Goal: Navigation & Orientation: Find specific page/section

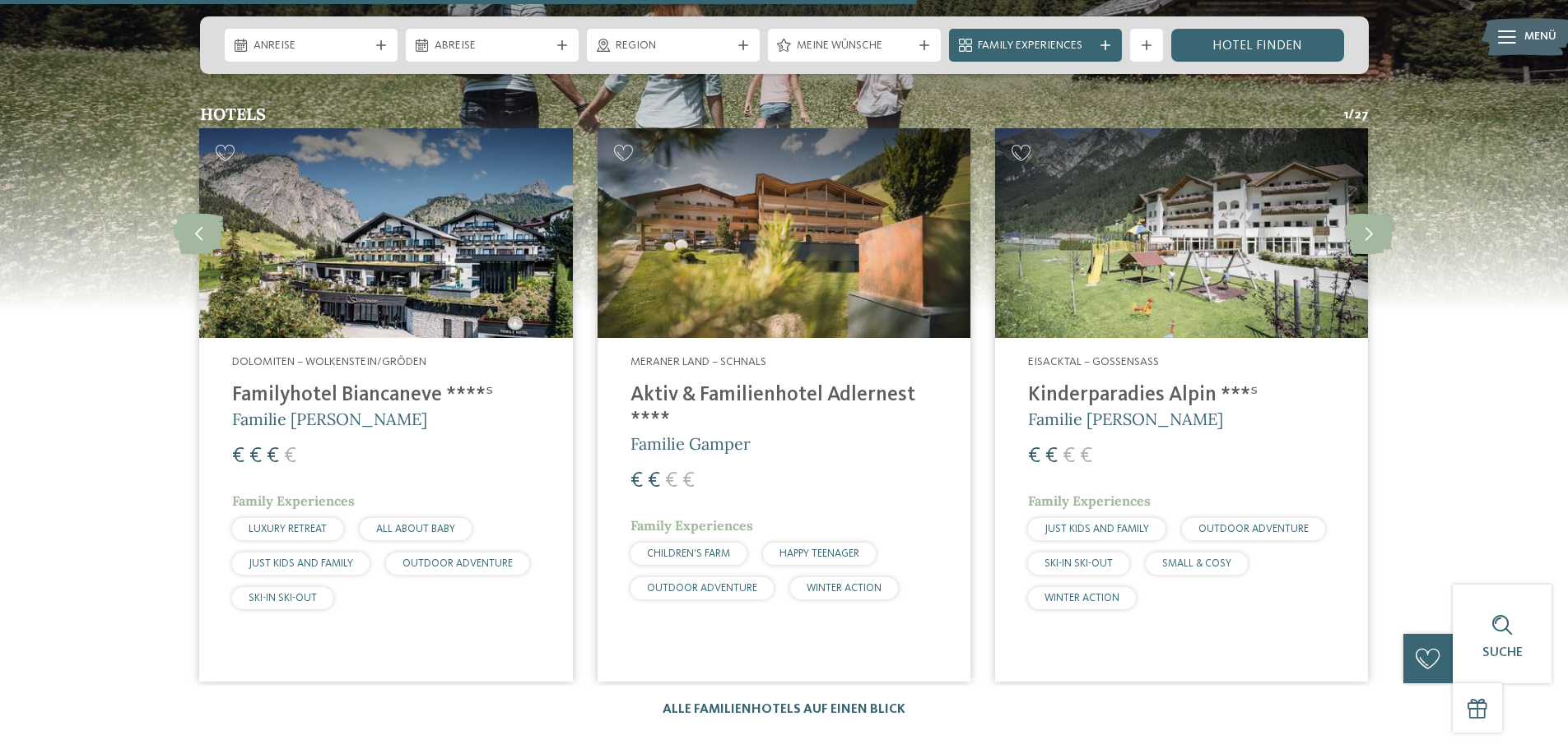
scroll to position [4360, 0]
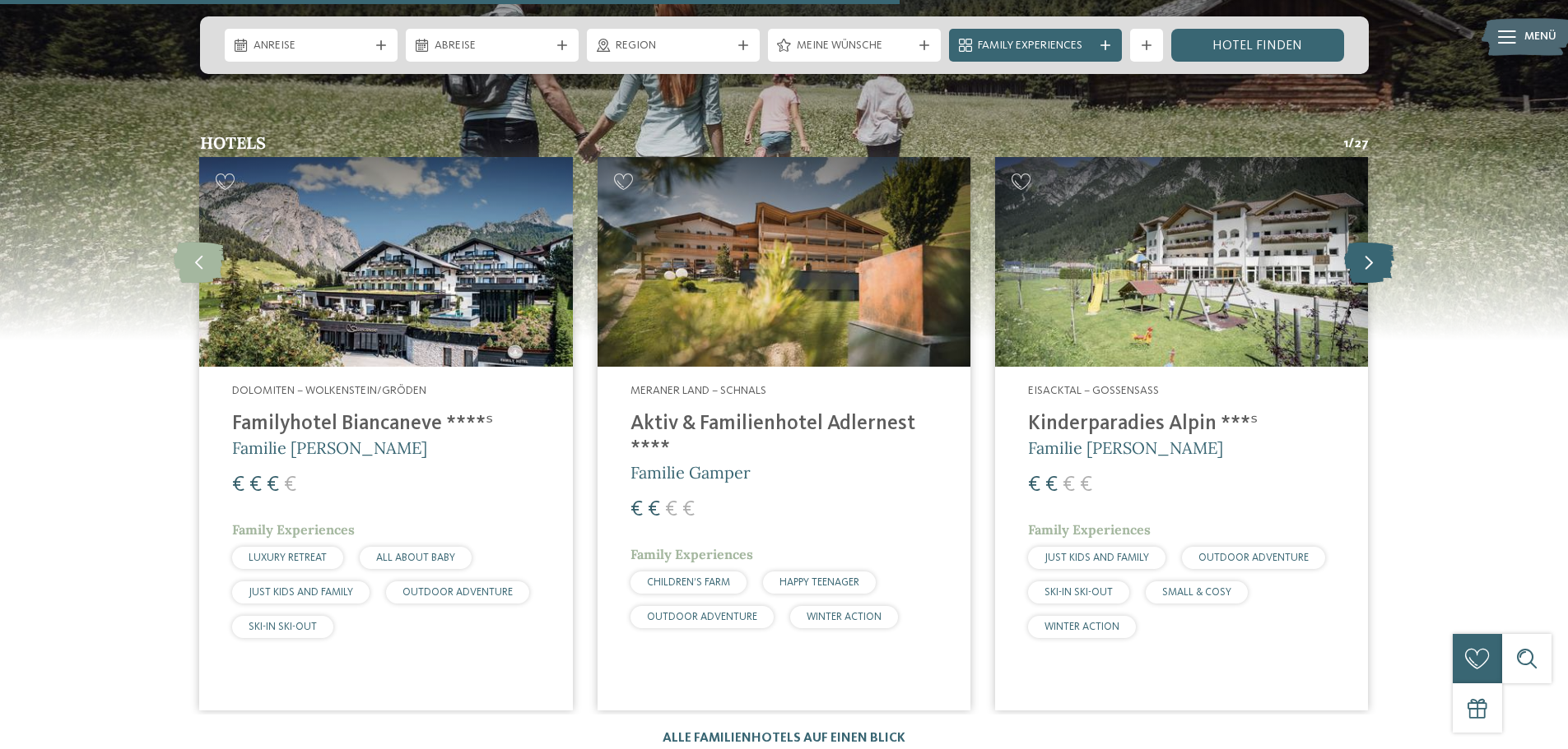
click at [1359, 242] on icon at bounding box center [1368, 263] width 50 height 42
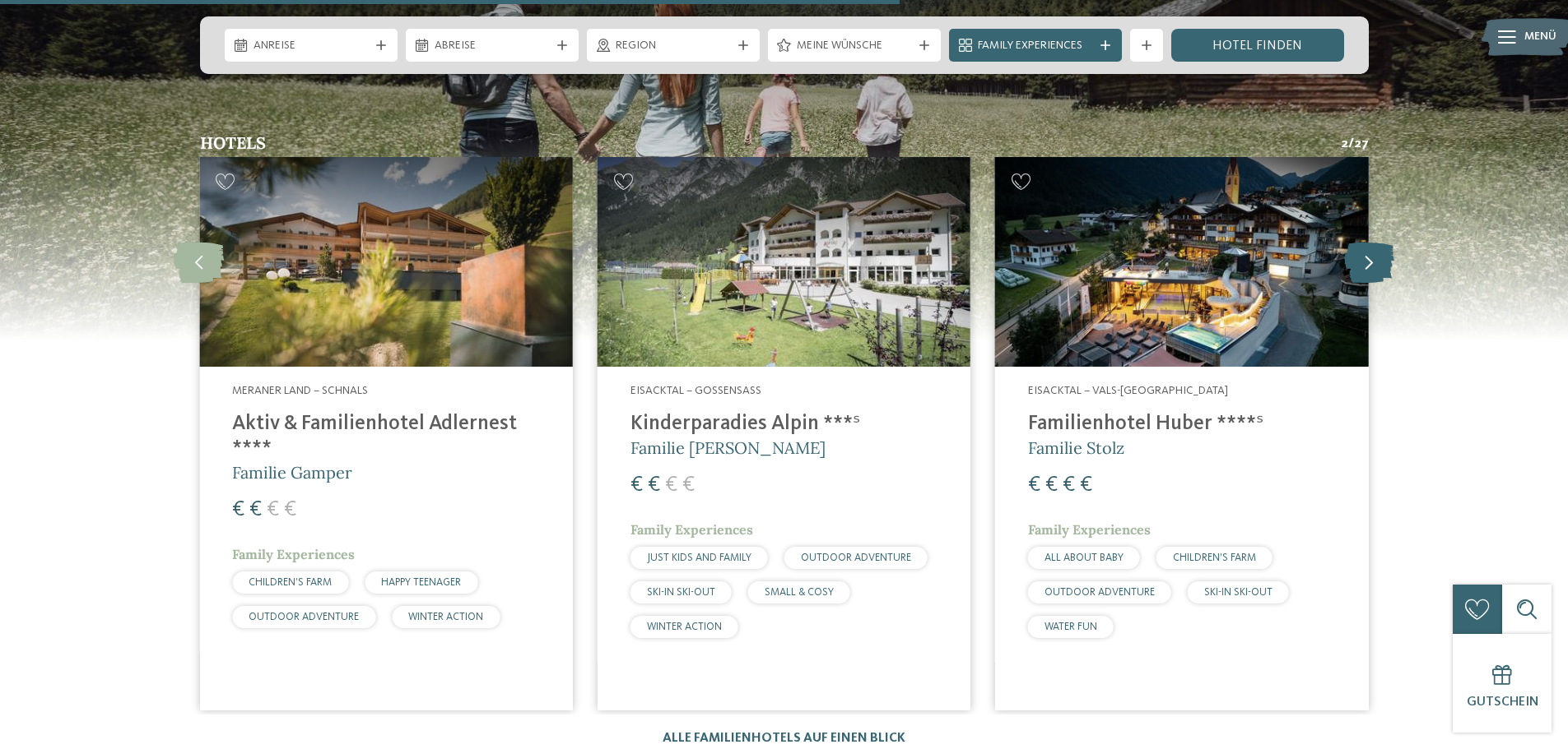
click at [1358, 242] on icon at bounding box center [1368, 263] width 50 height 42
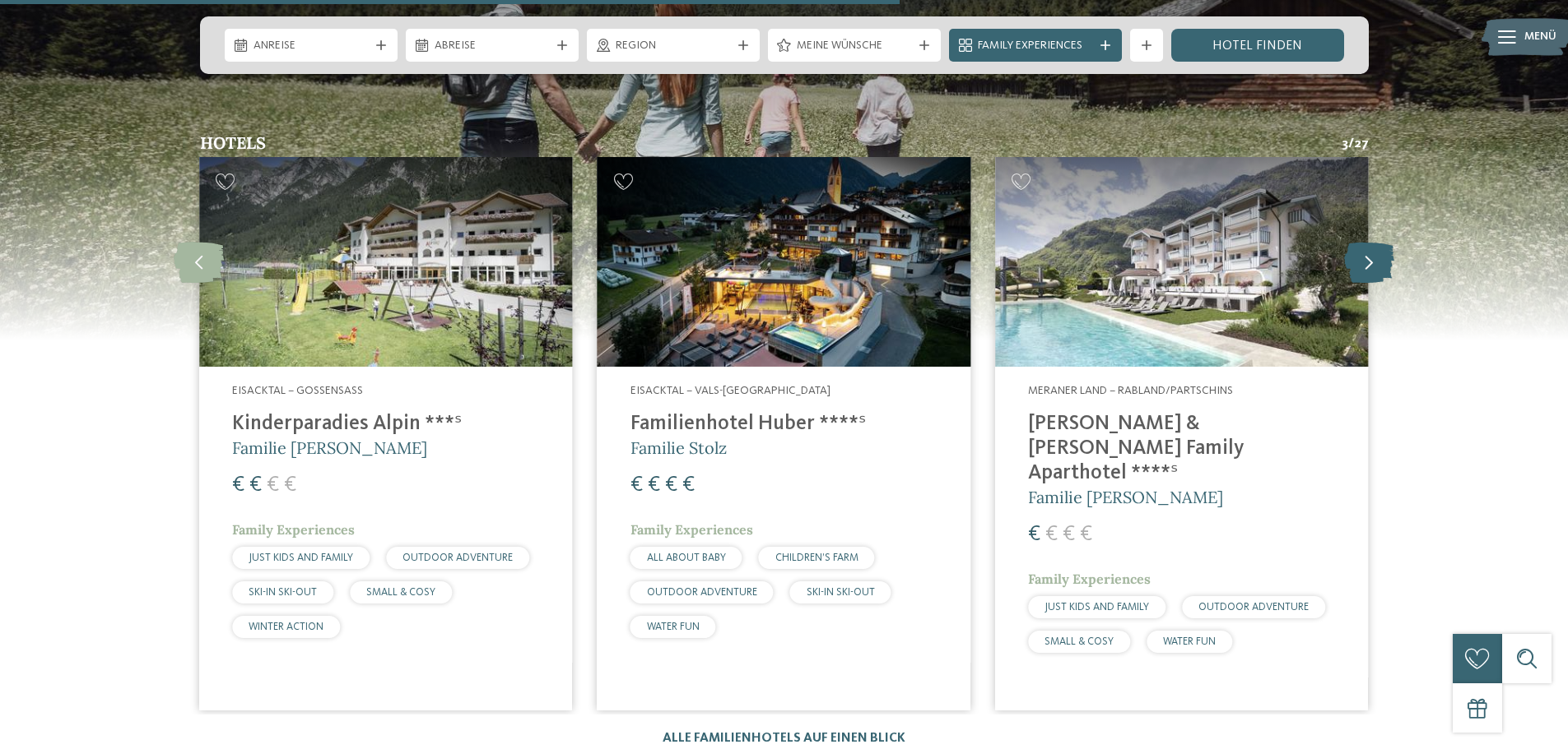
click at [1358, 242] on icon at bounding box center [1368, 263] width 50 height 42
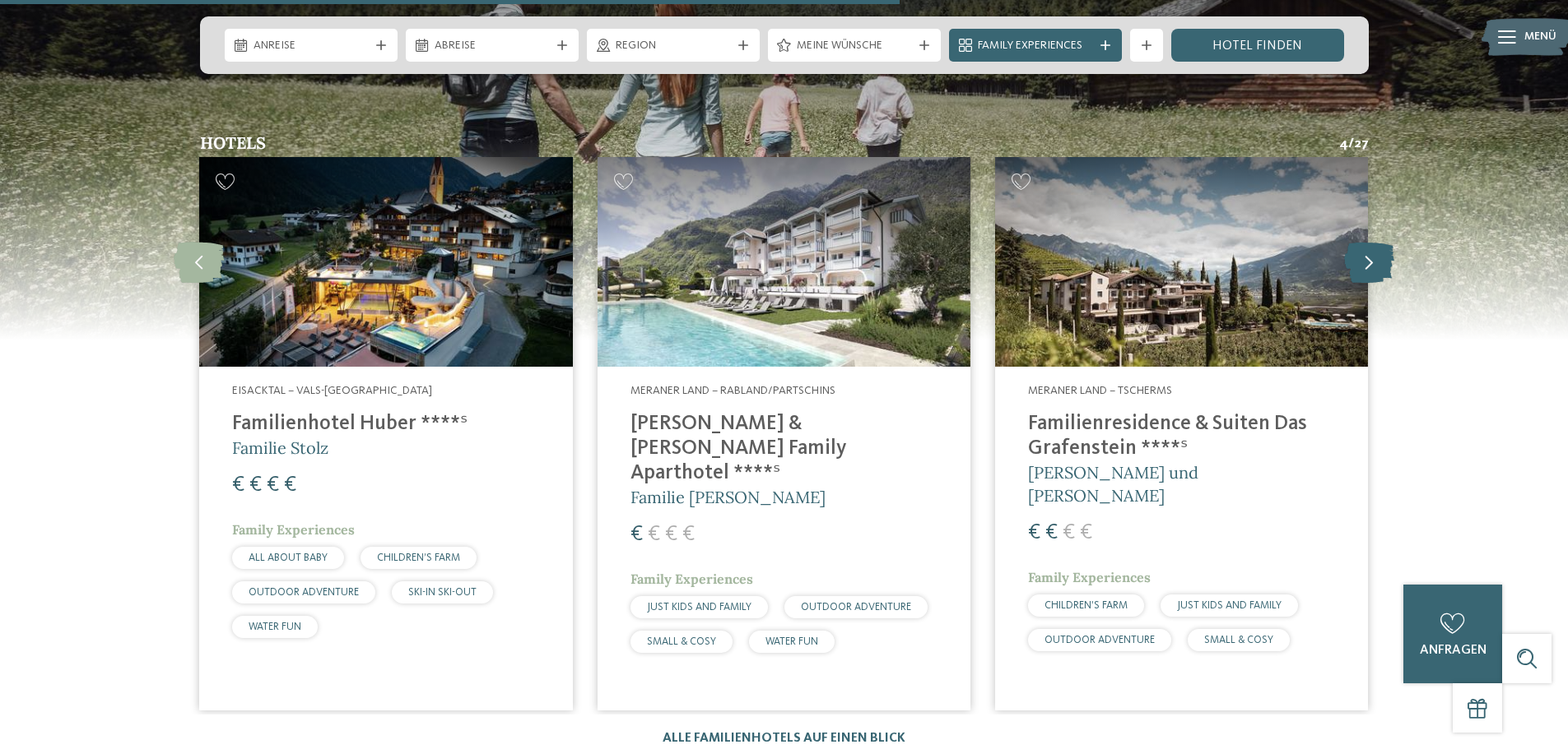
click at [1358, 242] on icon at bounding box center [1368, 263] width 50 height 42
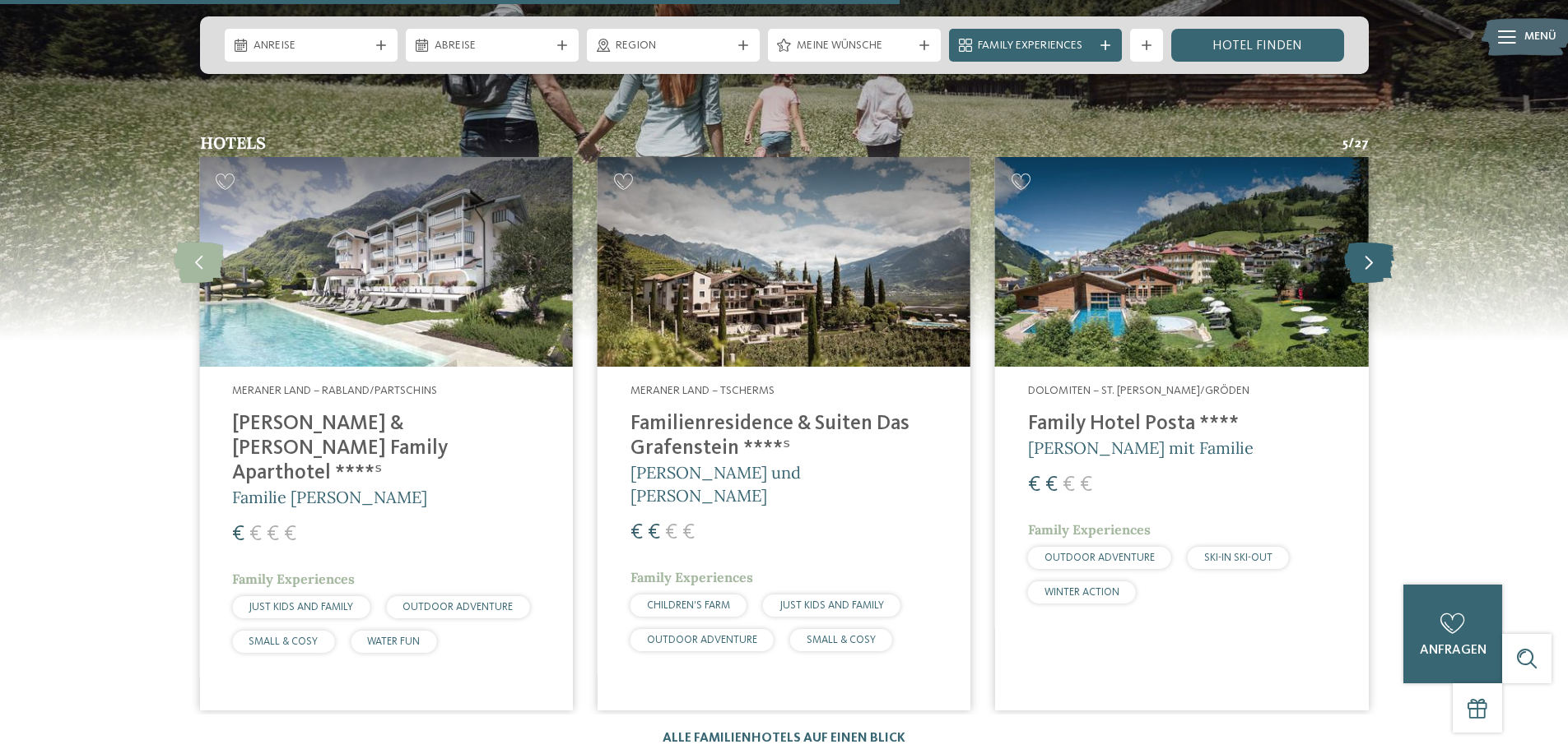
click at [1358, 242] on icon at bounding box center [1368, 263] width 50 height 42
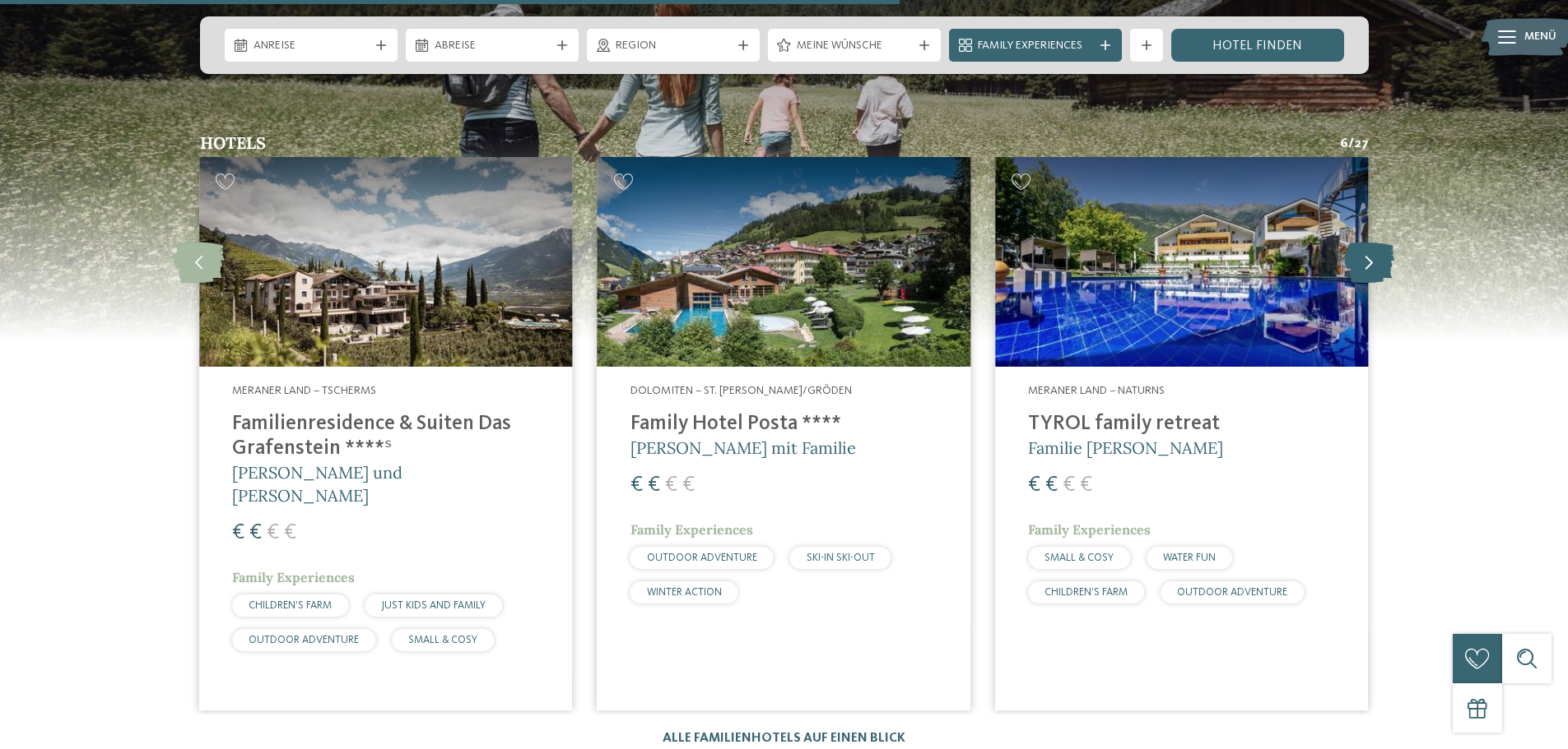
click at [1358, 242] on icon at bounding box center [1368, 263] width 50 height 42
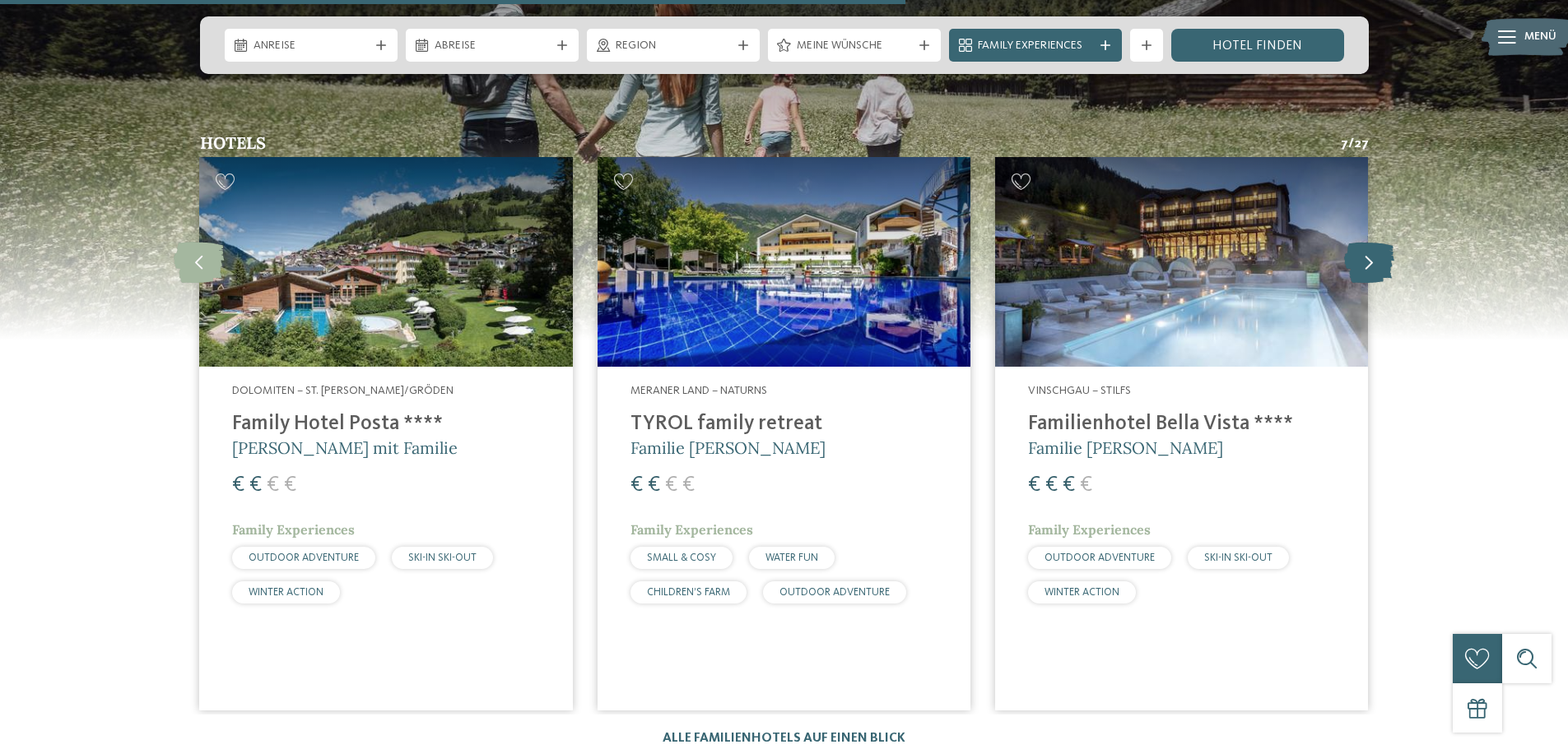
scroll to position [4442, 0]
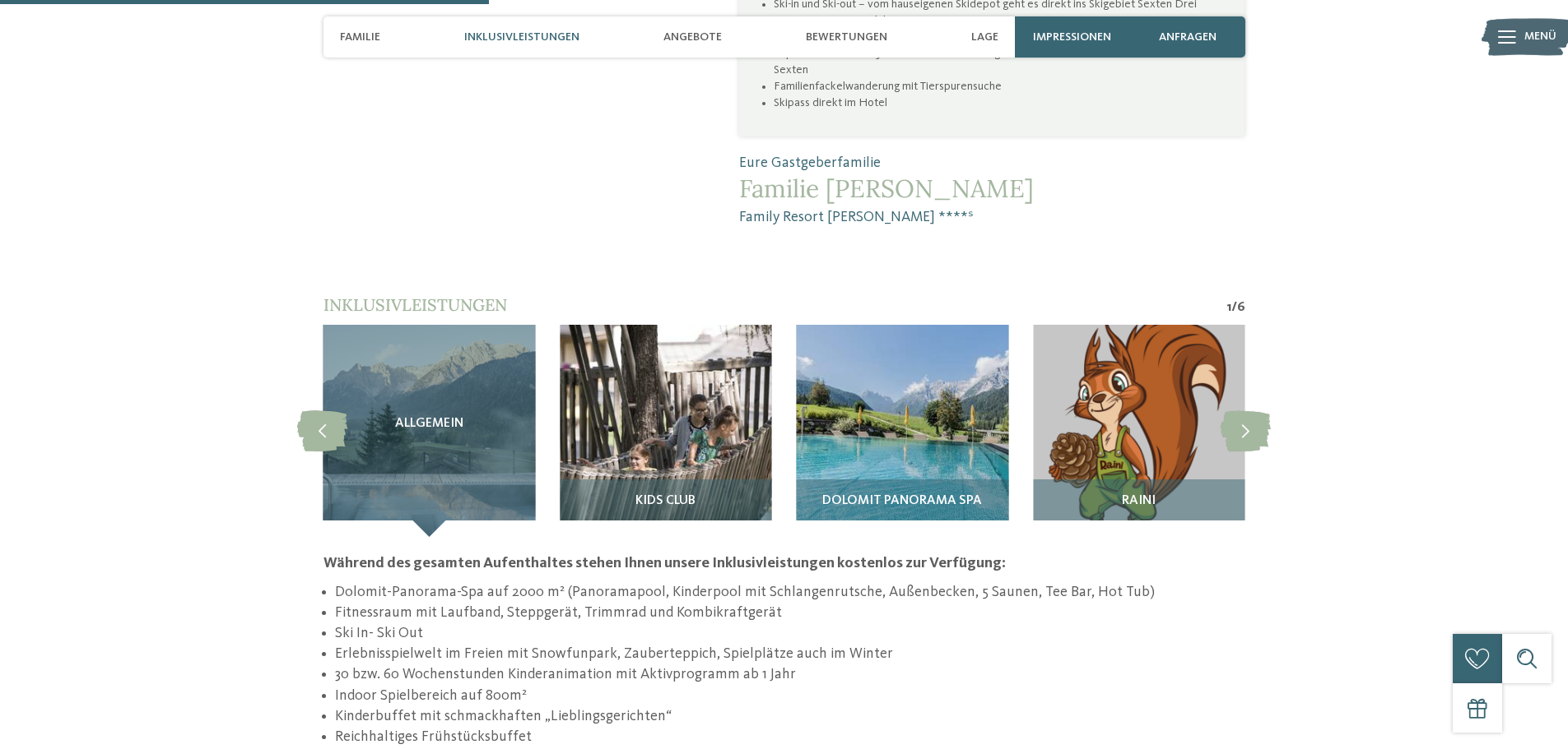
scroll to position [1563, 0]
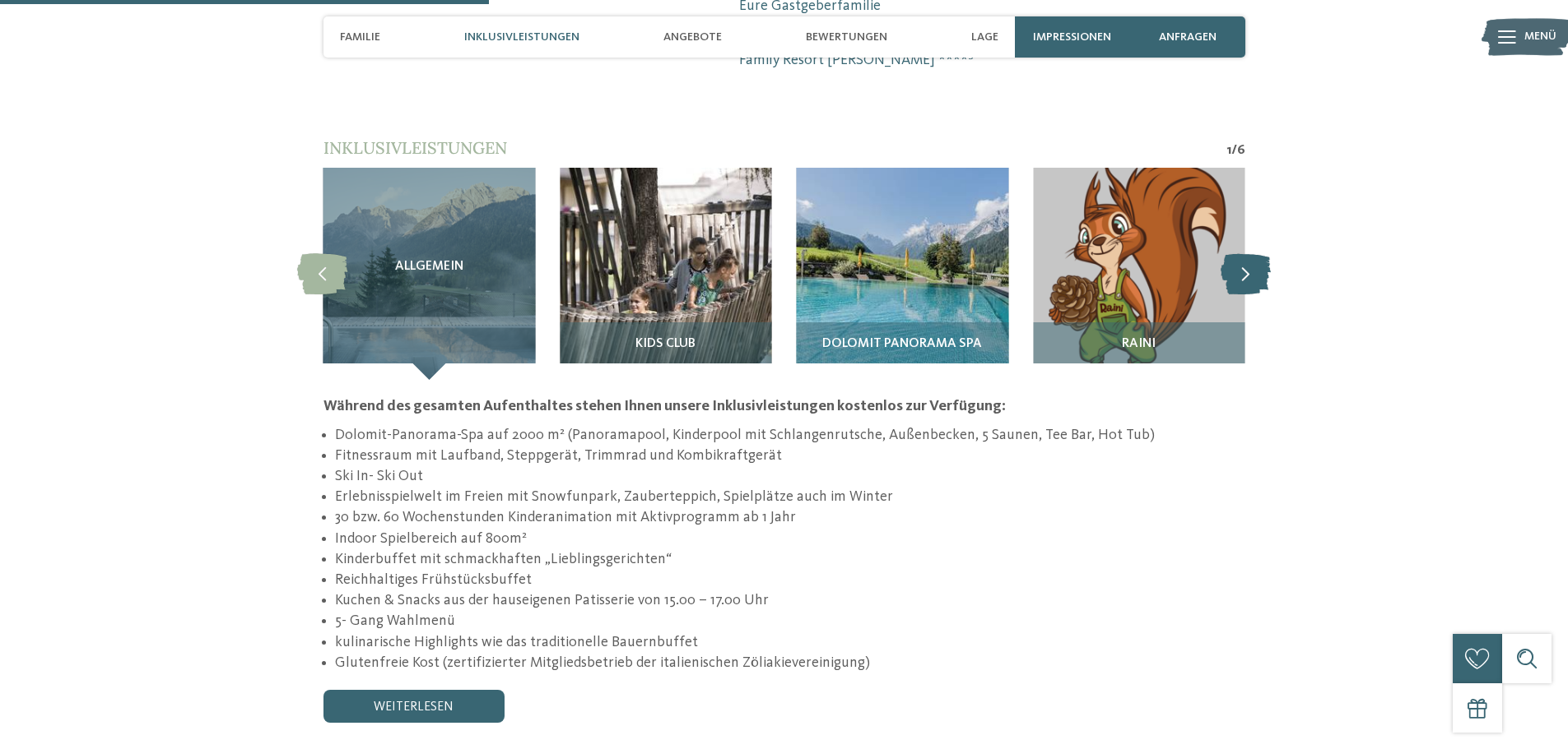
click at [1257, 253] on icon at bounding box center [1246, 274] width 50 height 42
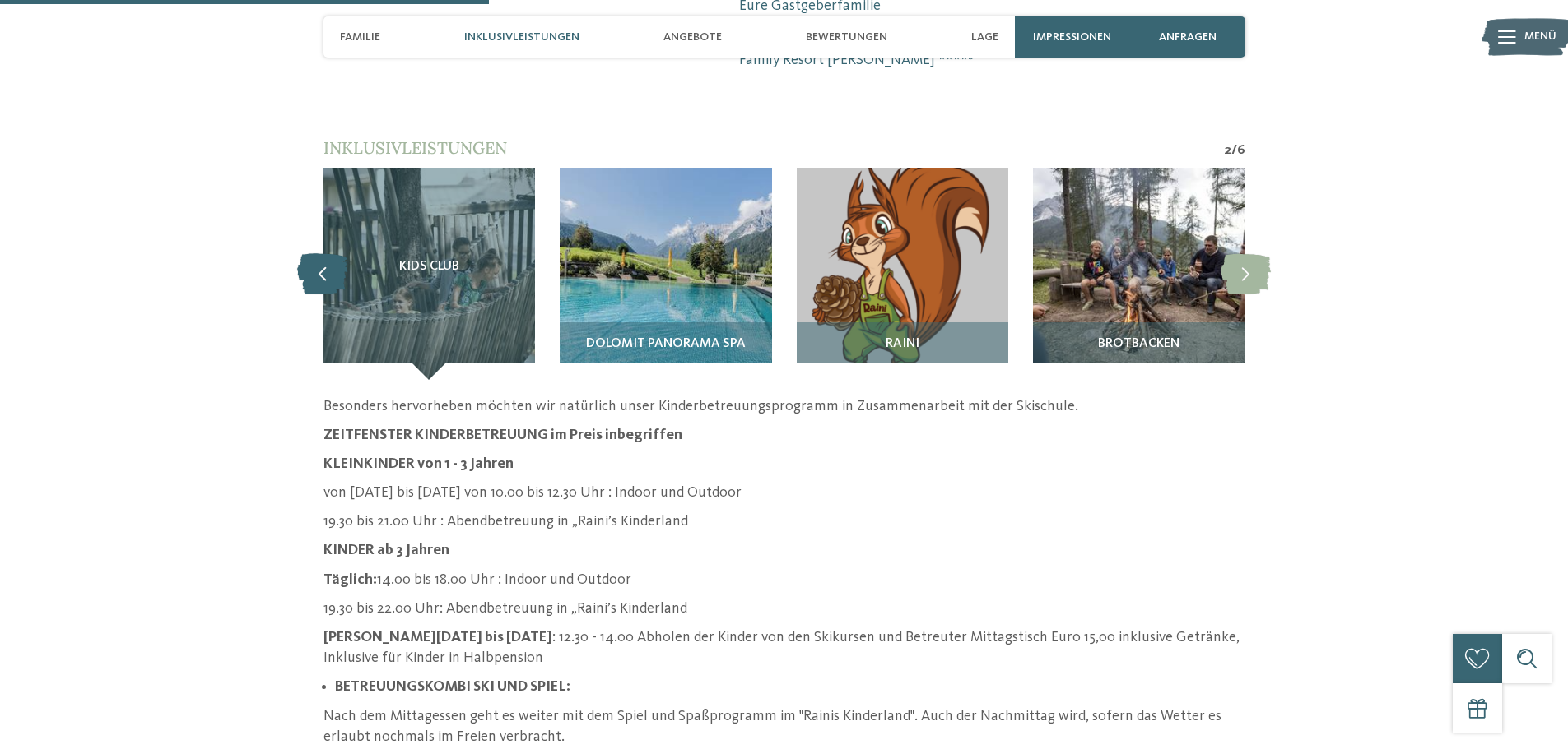
click at [322, 253] on icon at bounding box center [322, 274] width 50 height 42
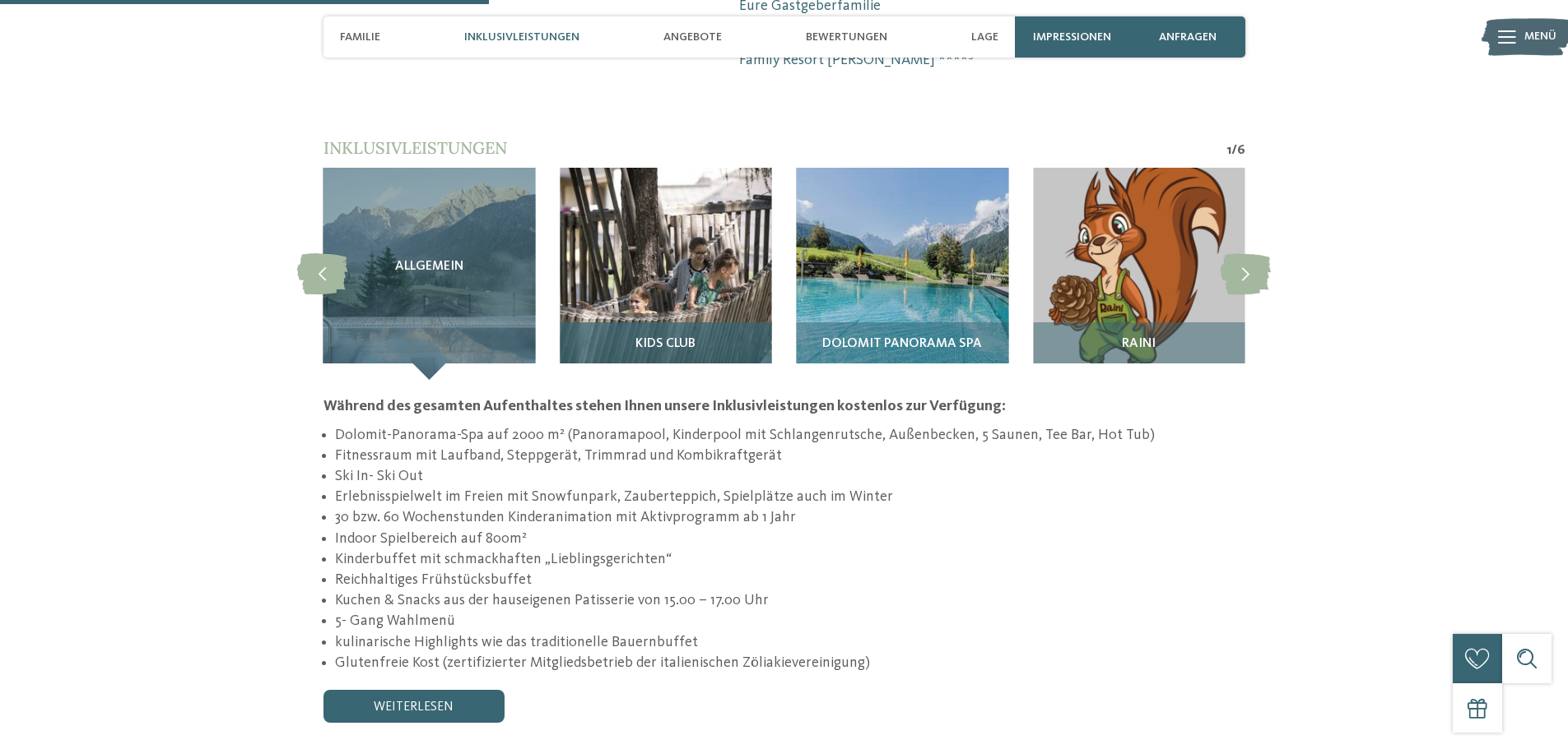
click at [631, 169] on img at bounding box center [665, 274] width 213 height 212
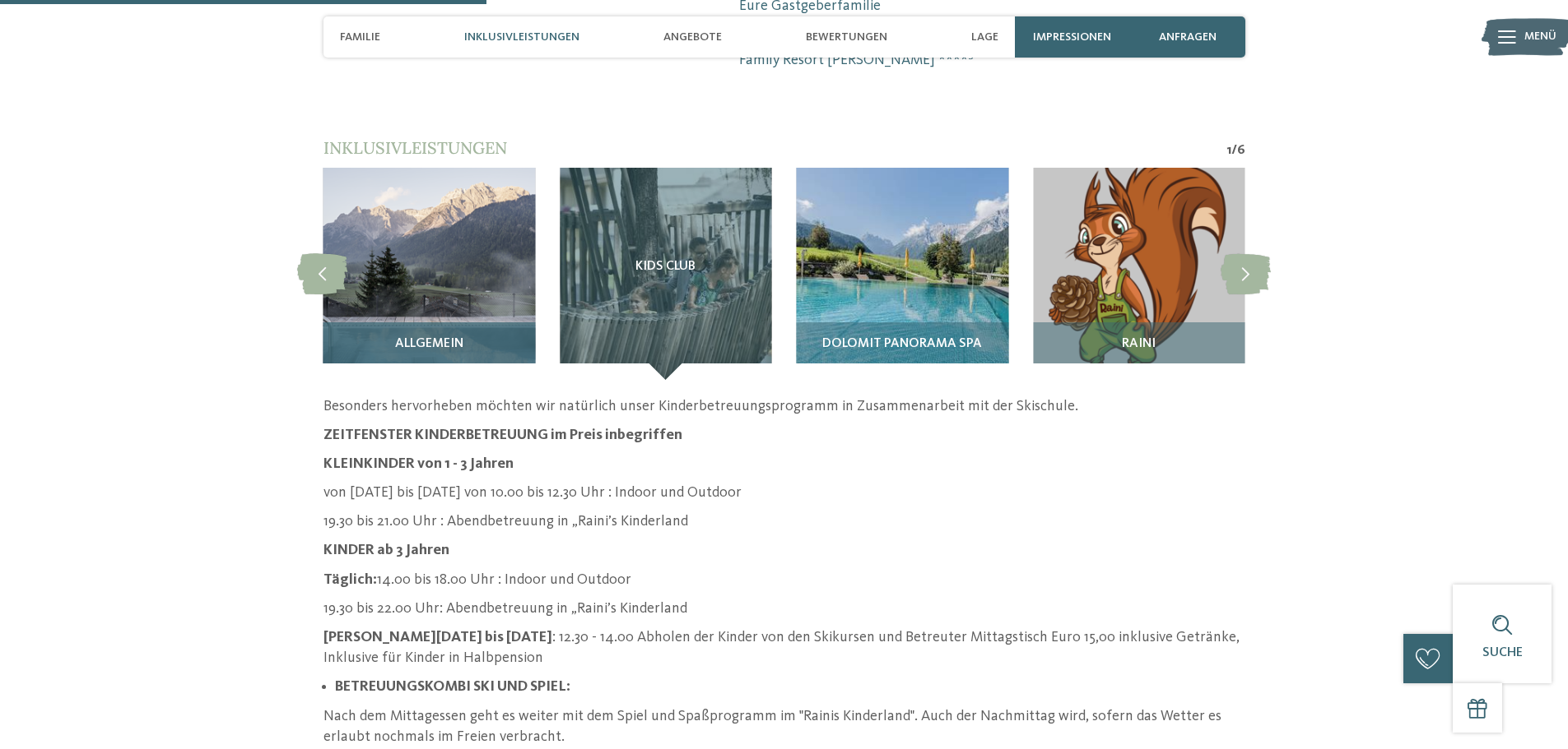
click at [437, 175] on img at bounding box center [429, 274] width 213 height 212
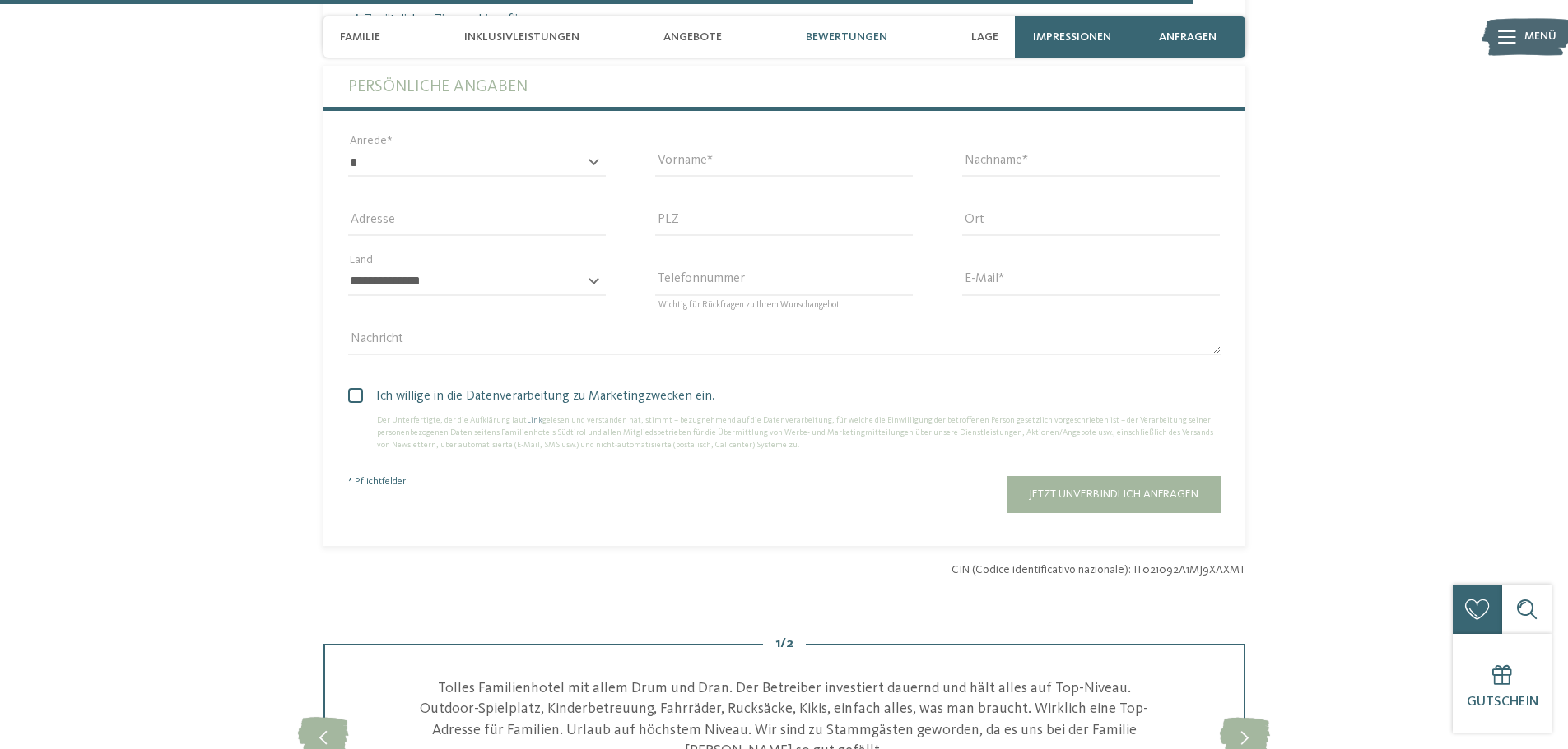
scroll to position [3867, 0]
